Goal: Task Accomplishment & Management: Manage account settings

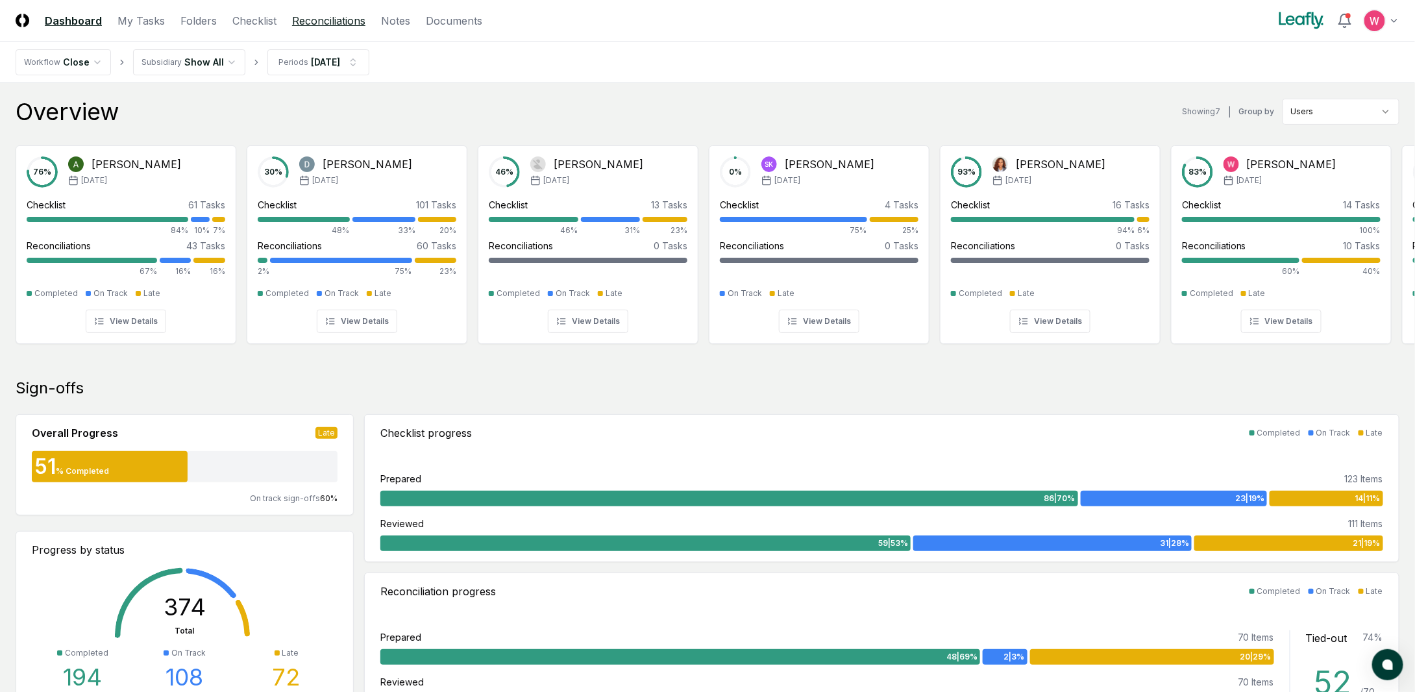
click at [322, 27] on link "Reconciliations" at bounding box center [328, 21] width 73 height 16
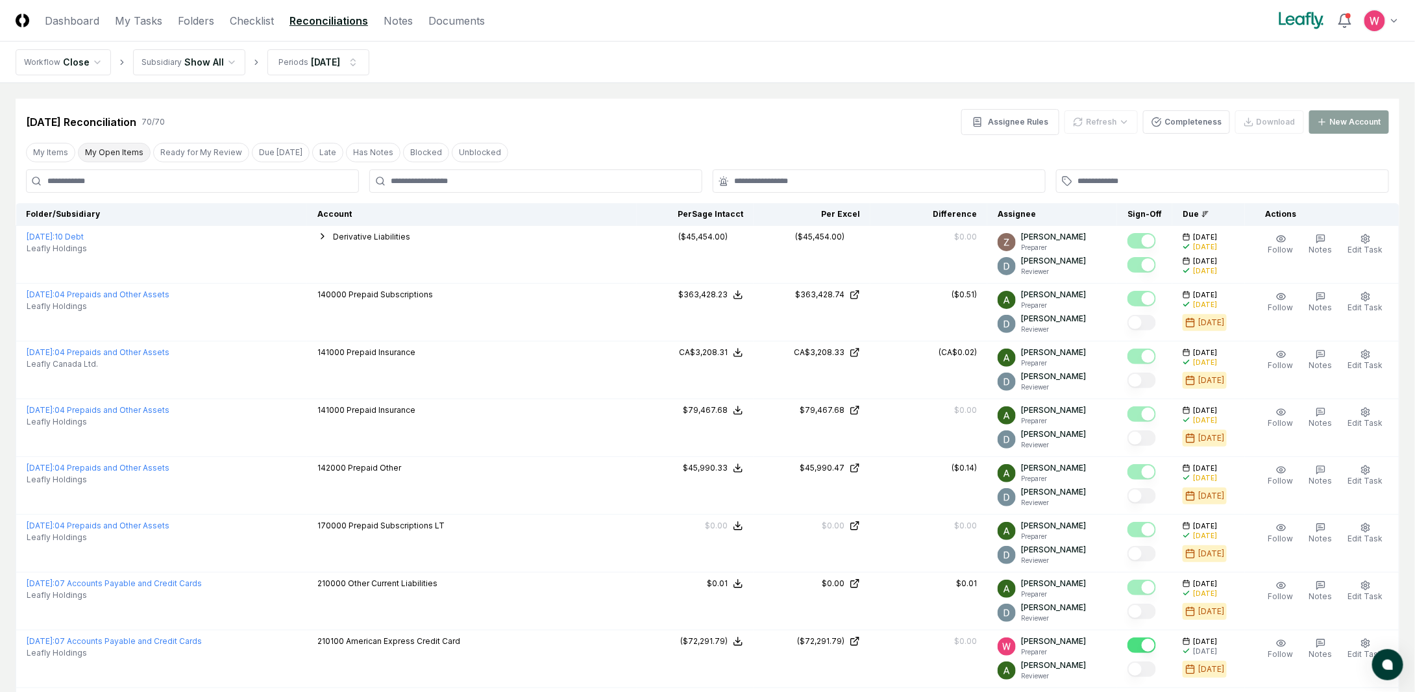
click at [128, 153] on button "My Open Items" at bounding box center [114, 152] width 73 height 19
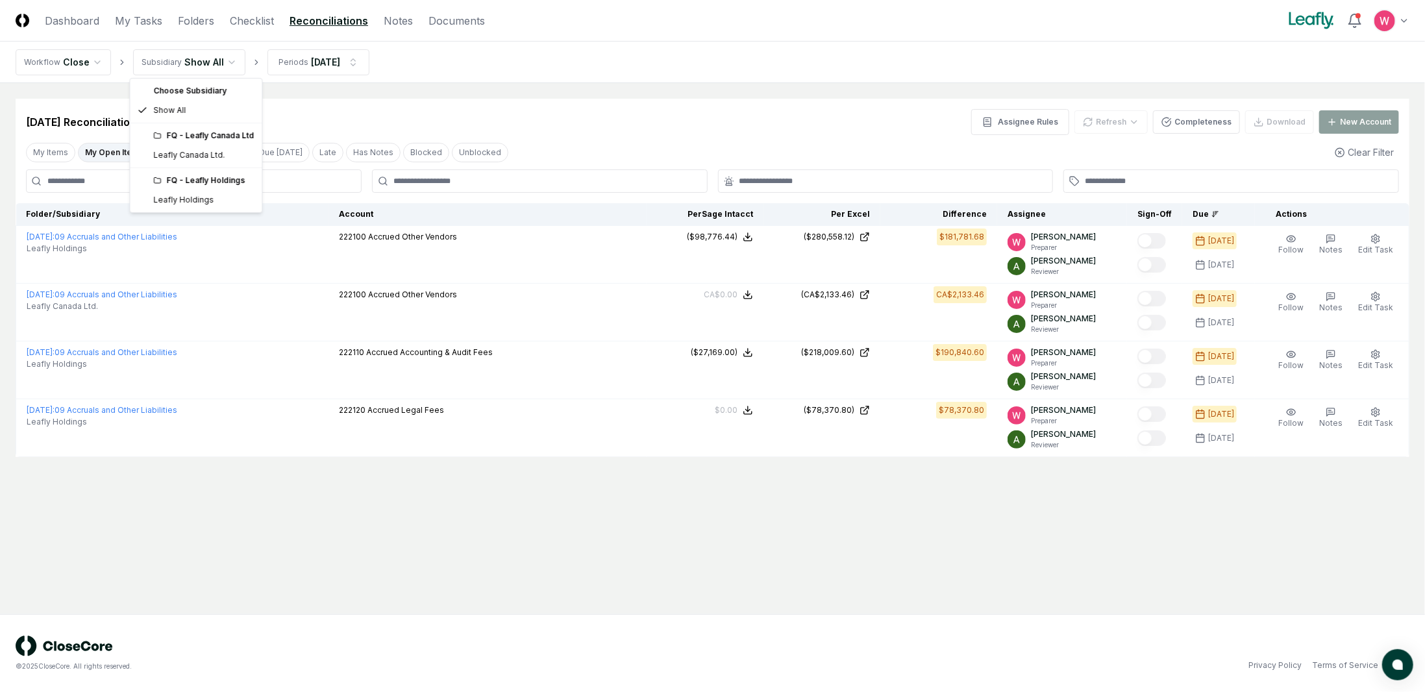
click at [195, 70] on html "CloseCore Dashboard My Tasks Folders Checklist Reconciliations Notes Documents …" at bounding box center [712, 346] width 1425 height 692
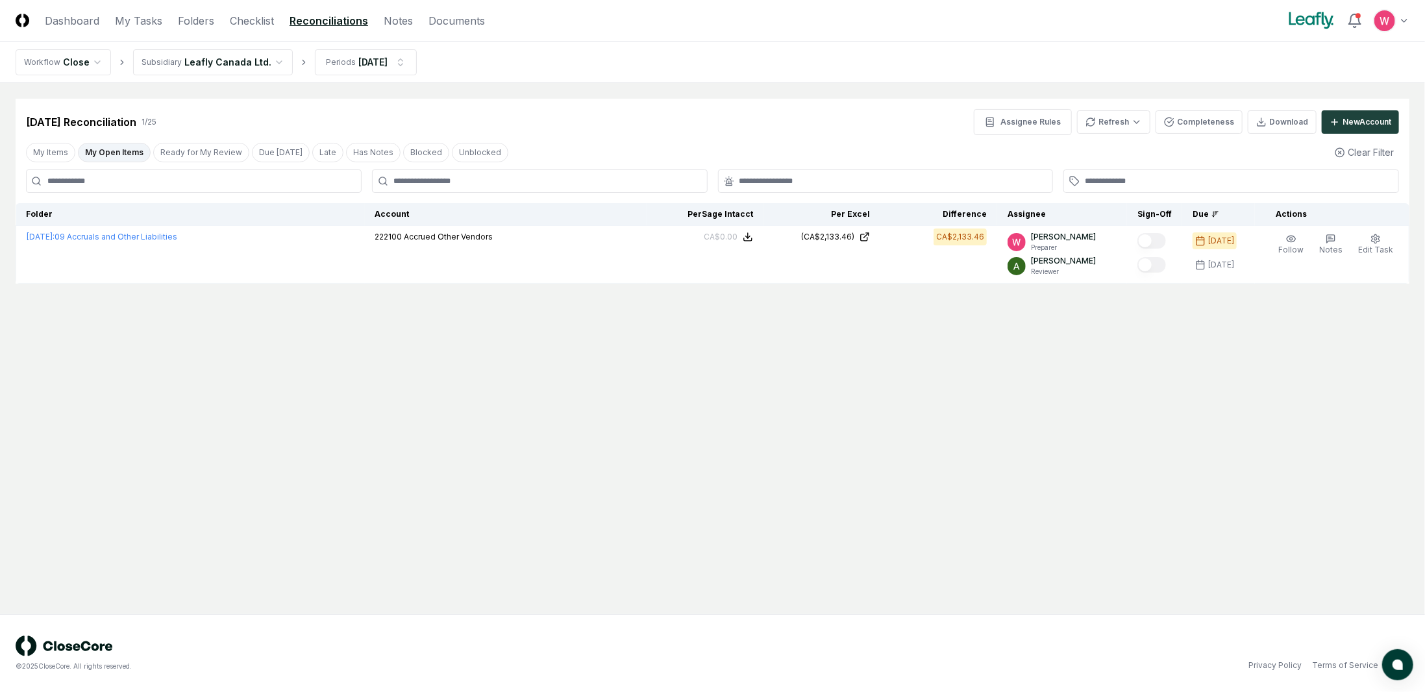
click at [1108, 137] on div "[DATE] Reconciliation 1 / 25 Assignee Rules Refresh Completeness Download New A…" at bounding box center [713, 191] width 1394 height 185
click at [1110, 132] on html "CloseCore Dashboard My Tasks Folders Checklist Reconciliations Notes Documents …" at bounding box center [712, 346] width 1425 height 692
click at [1096, 190] on div "All" at bounding box center [1117, 188] width 77 height 19
click at [1126, 127] on html "CloseCore Dashboard My Tasks Folders Checklist Reconciliations Notes Documents …" at bounding box center [712, 346] width 1425 height 692
click at [1112, 187] on div "All" at bounding box center [1117, 188] width 77 height 19
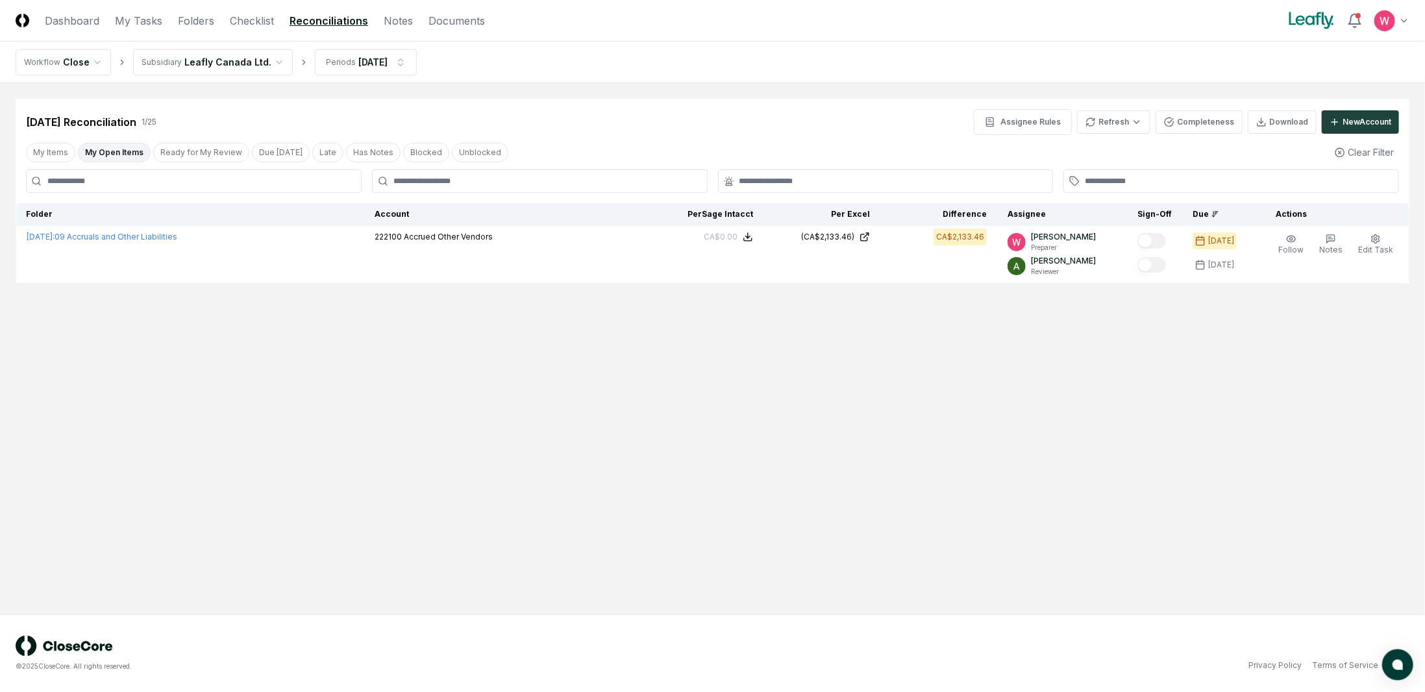
click at [214, 54] on html "CloseCore Dashboard My Tasks Folders Checklist Reconciliations Notes Documents …" at bounding box center [712, 346] width 1425 height 692
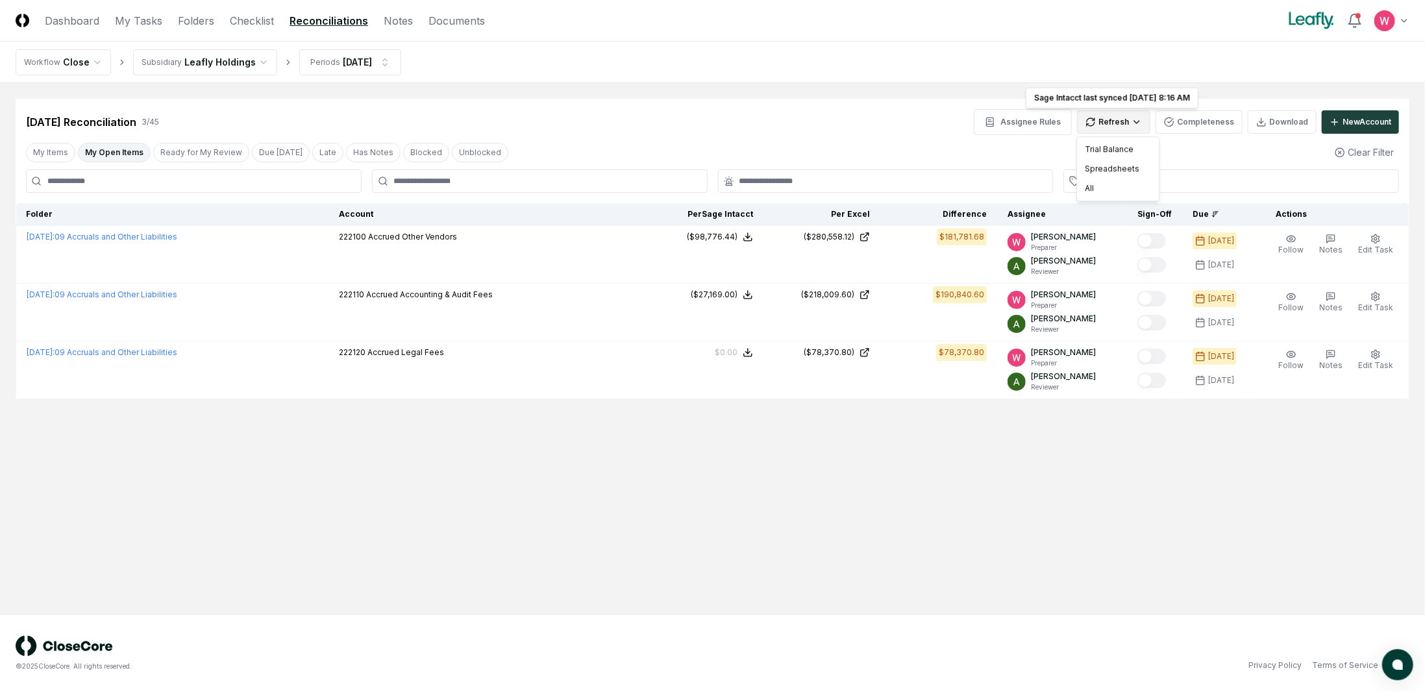
click at [1135, 129] on html "CloseCore Dashboard My Tasks Folders Checklist Reconciliations Notes Documents …" at bounding box center [712, 346] width 1425 height 692
click at [1098, 188] on div "All" at bounding box center [1117, 188] width 77 height 19
click at [53, 28] on link "Dashboard" at bounding box center [72, 21] width 55 height 16
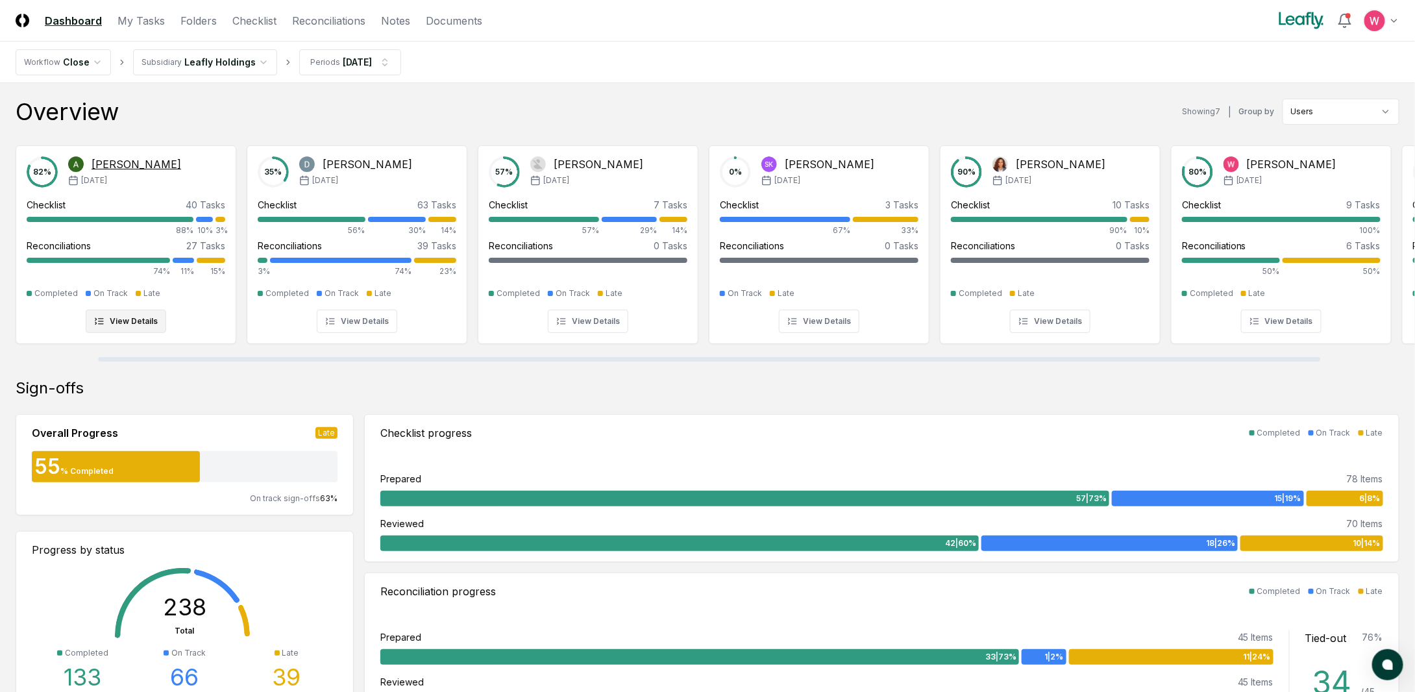
drag, startPoint x: 269, startPoint y: 359, endPoint x: 181, endPoint y: 338, distance: 90.7
click at [186, 357] on div at bounding box center [709, 359] width 1222 height 5
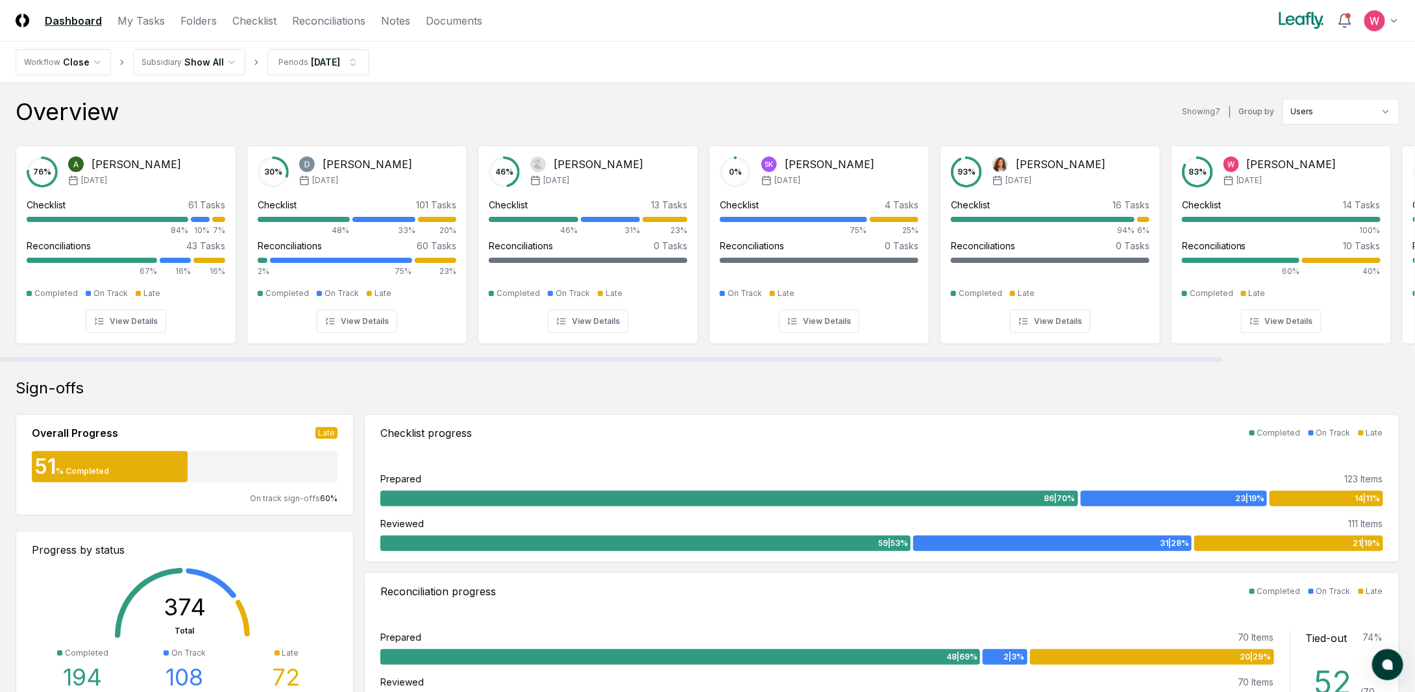
click at [169, 357] on div at bounding box center [612, 359] width 1222 height 5
